Goal: Information Seeking & Learning: Understand process/instructions

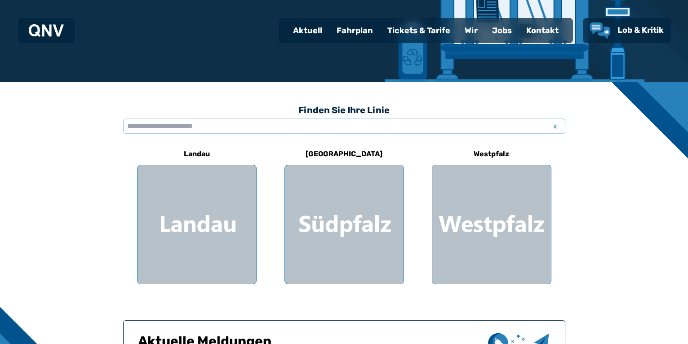
scroll to position [225, 0]
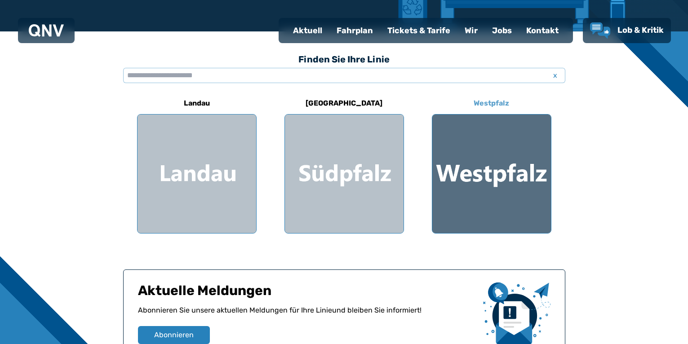
click at [483, 193] on div at bounding box center [491, 174] width 119 height 119
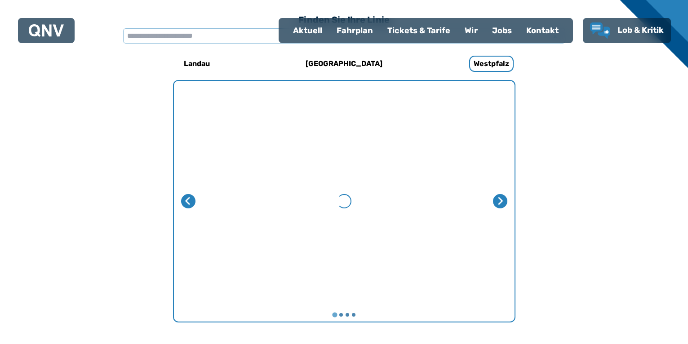
scroll to position [278, 0]
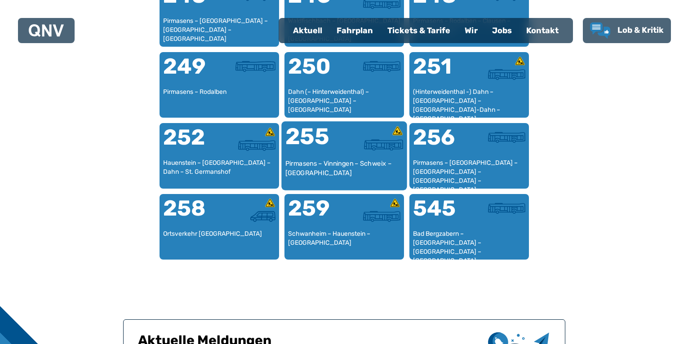
click at [327, 182] on div "Pirmasens – Vinningen – Schweix – [GEOGRAPHIC_DATA]" at bounding box center [344, 172] width 118 height 27
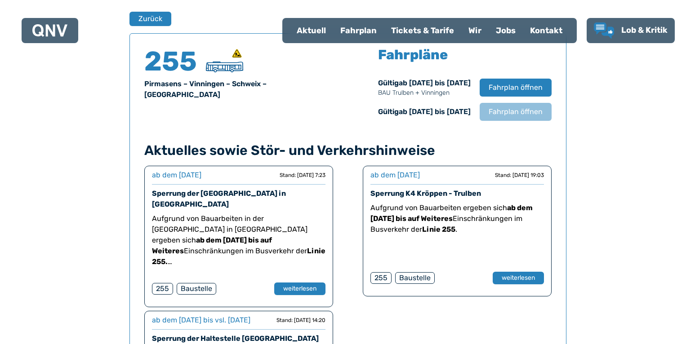
scroll to position [601, 0]
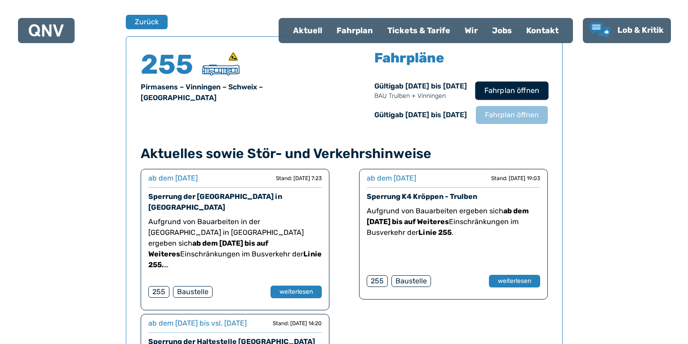
click at [512, 96] on span "Fahrplan öffnen" at bounding box center [511, 90] width 55 height 11
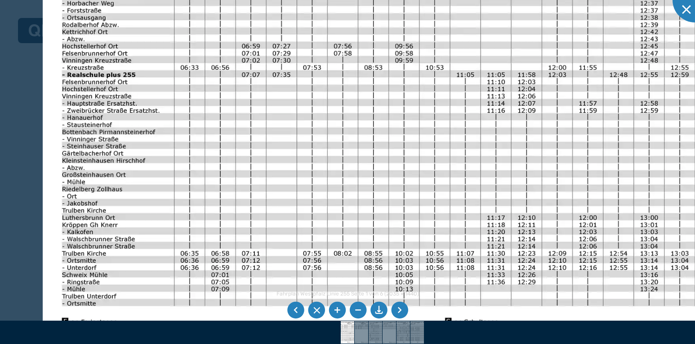
click at [271, 128] on img at bounding box center [448, 73] width 810 height 573
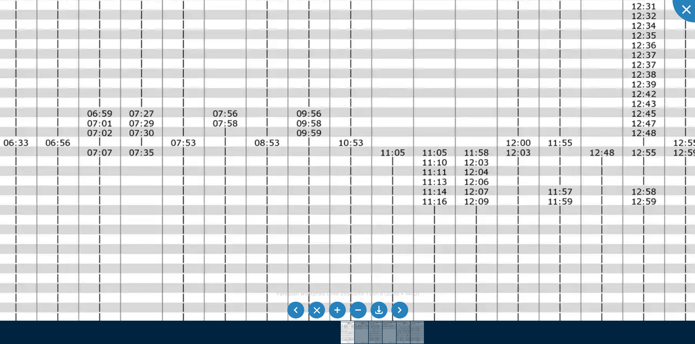
click at [557, 301] on img at bounding box center [368, 151] width 1106 height 783
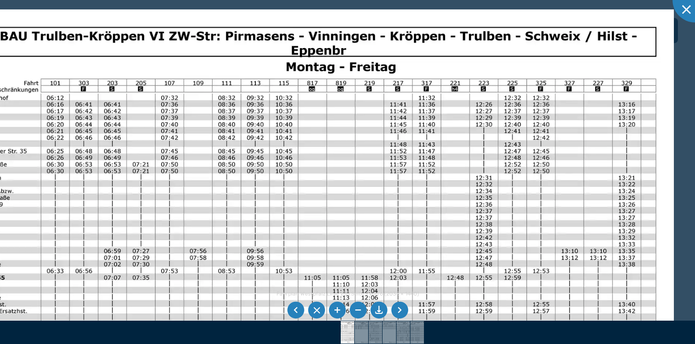
click at [346, 195] on img at bounding box center [296, 276] width 756 height 535
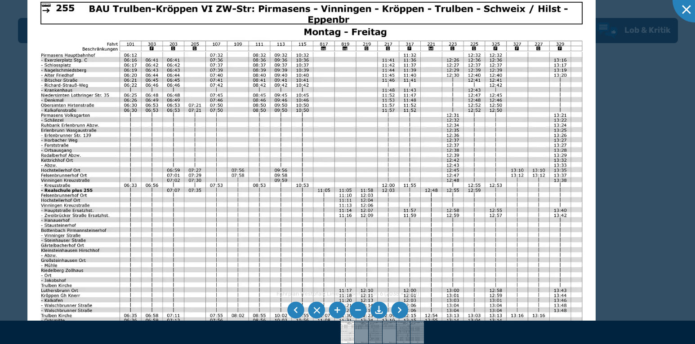
click at [324, 183] on img at bounding box center [311, 190] width 568 height 402
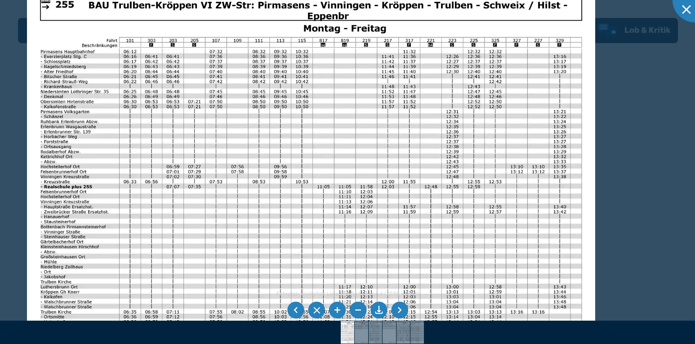
click at [76, 293] on img at bounding box center [311, 186] width 568 height 402
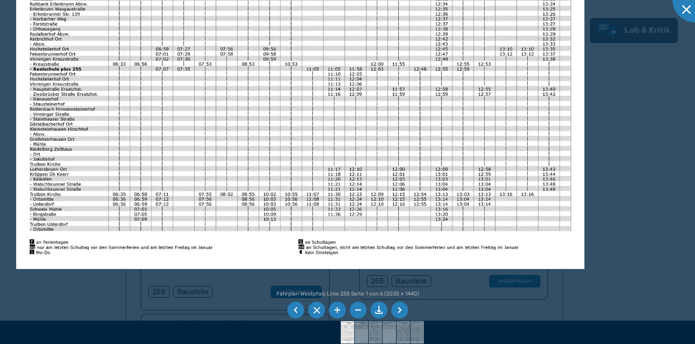
click at [98, 169] on img at bounding box center [300, 68] width 568 height 402
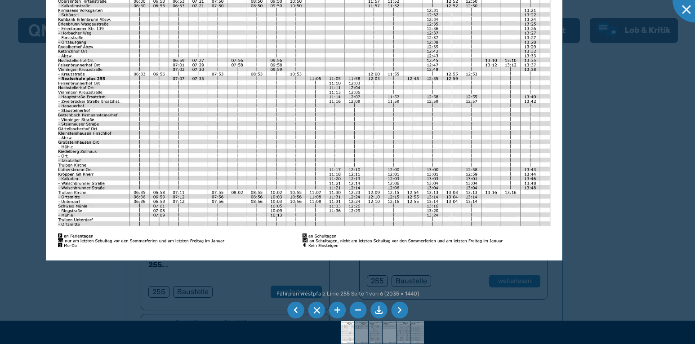
click at [398, 312] on li at bounding box center [399, 310] width 17 height 17
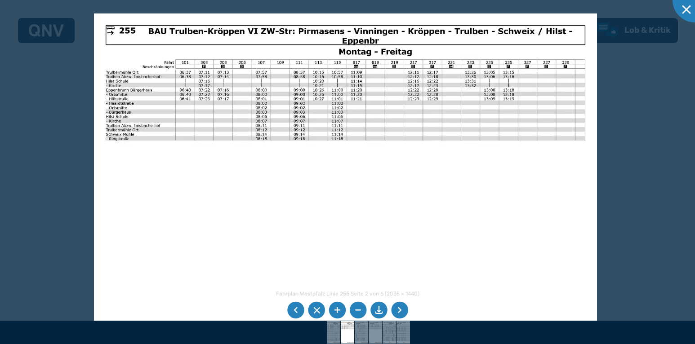
click at [244, 215] on img at bounding box center [345, 191] width 503 height 356
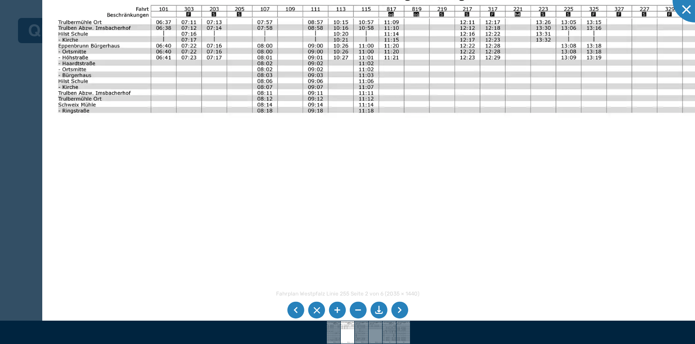
click at [395, 308] on li at bounding box center [399, 310] width 17 height 17
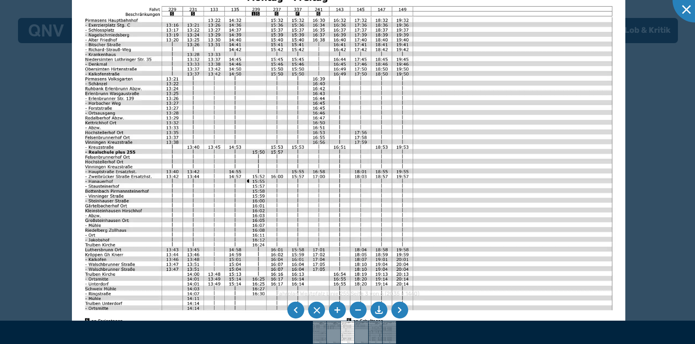
click at [324, 218] on img at bounding box center [348, 151] width 553 height 391
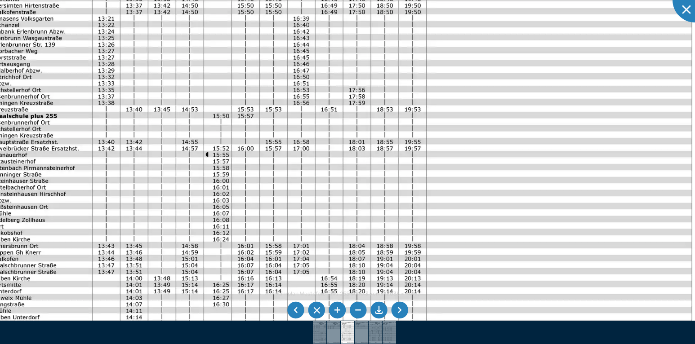
click at [189, 248] on img at bounding box center [341, 114] width 736 height 521
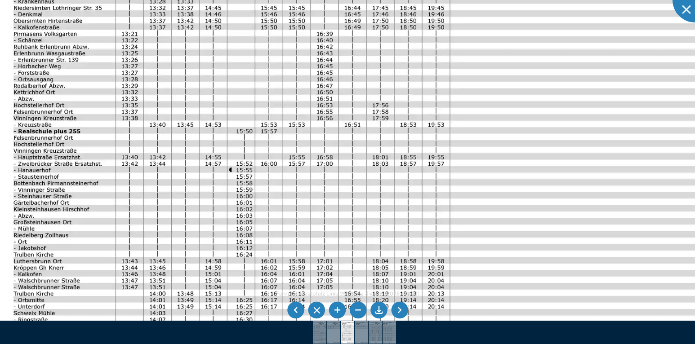
click at [208, 223] on img at bounding box center [364, 130] width 736 height 521
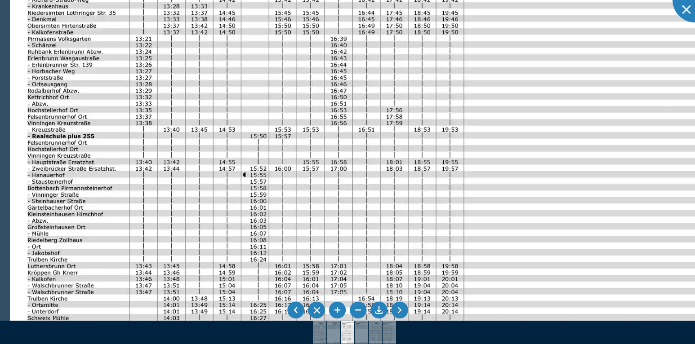
click at [212, 225] on img at bounding box center [378, 135] width 736 height 521
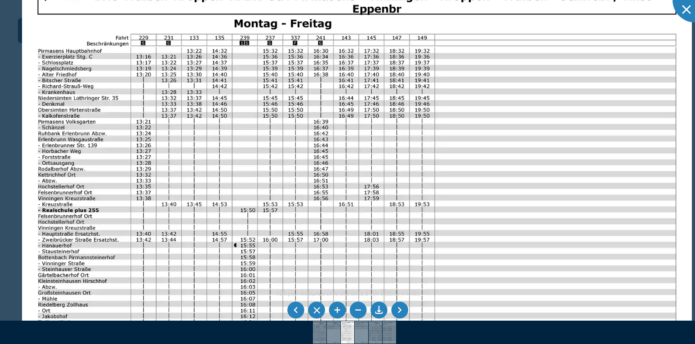
click at [212, 238] on img at bounding box center [357, 210] width 670 height 474
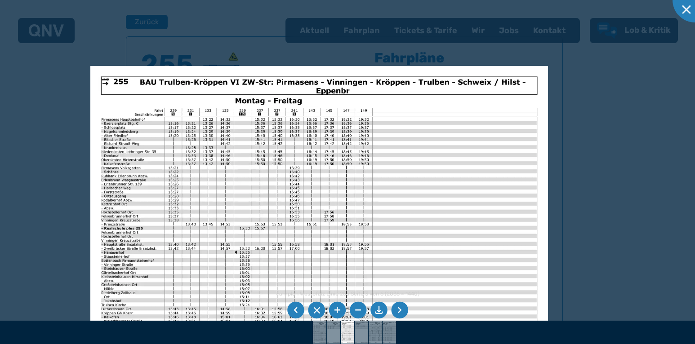
drag, startPoint x: 281, startPoint y: 283, endPoint x: 276, endPoint y: 250, distance: 33.6
click at [276, 250] on div "Fahrplan Westpfalz Linie 255 Seite 3 von 6 (2035 × 1440) 50%" at bounding box center [347, 172] width 695 height 344
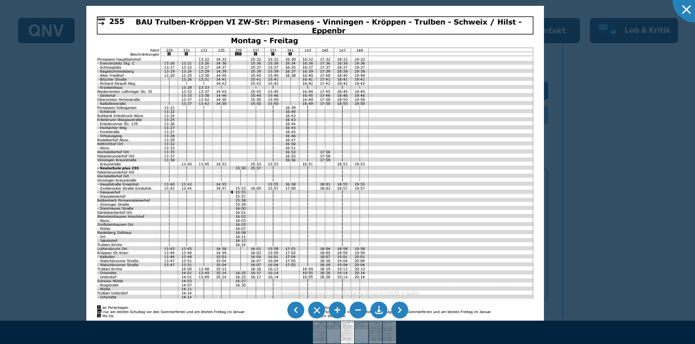
click at [282, 204] on img at bounding box center [314, 168] width 457 height 324
